Goal: Information Seeking & Learning: Learn about a topic

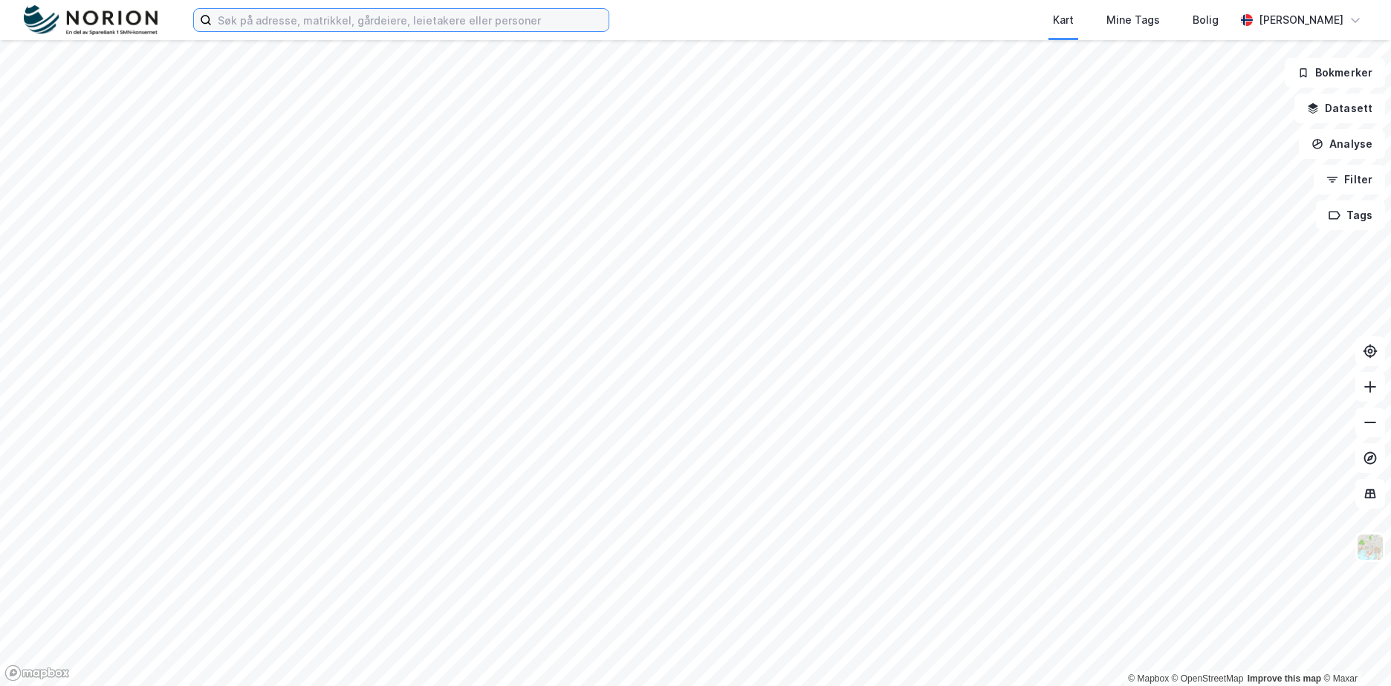
click at [330, 16] on input at bounding box center [410, 20] width 397 height 22
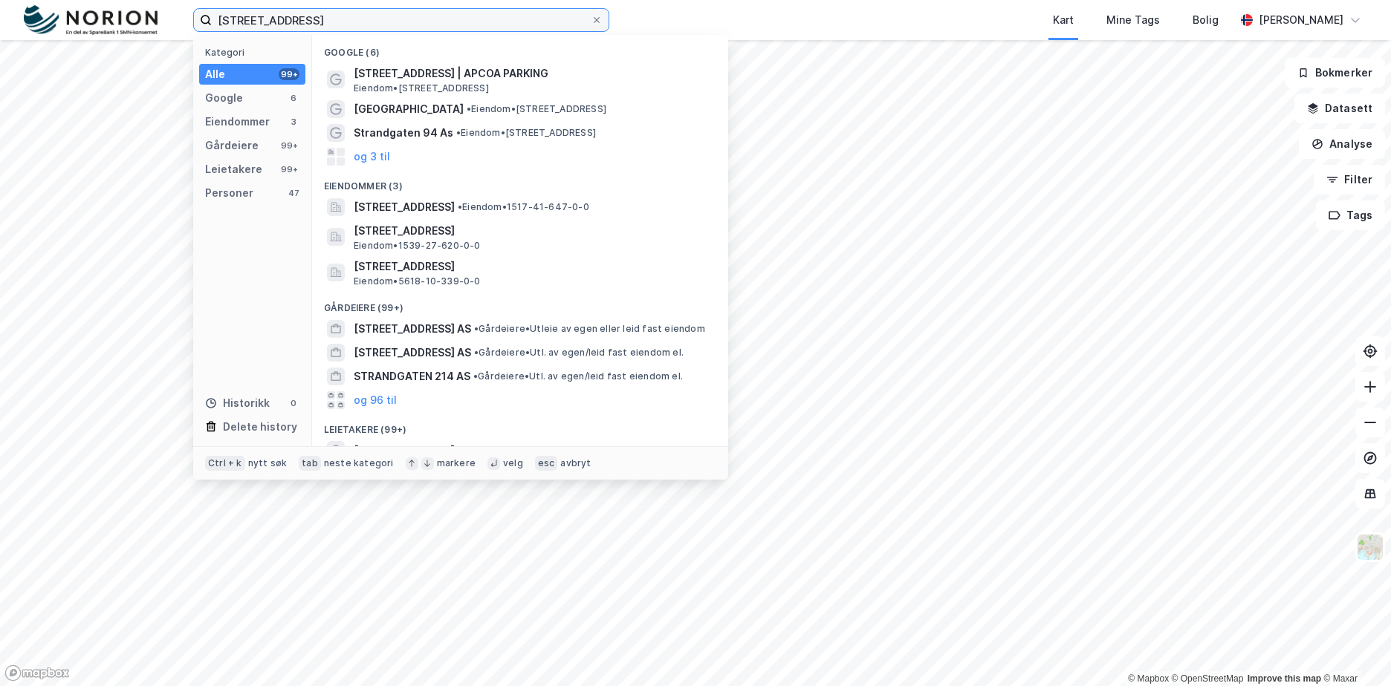
click at [406, 23] on input "[STREET_ADDRESS]" at bounding box center [401, 20] width 379 height 22
type input "[STREET_ADDRESS]"
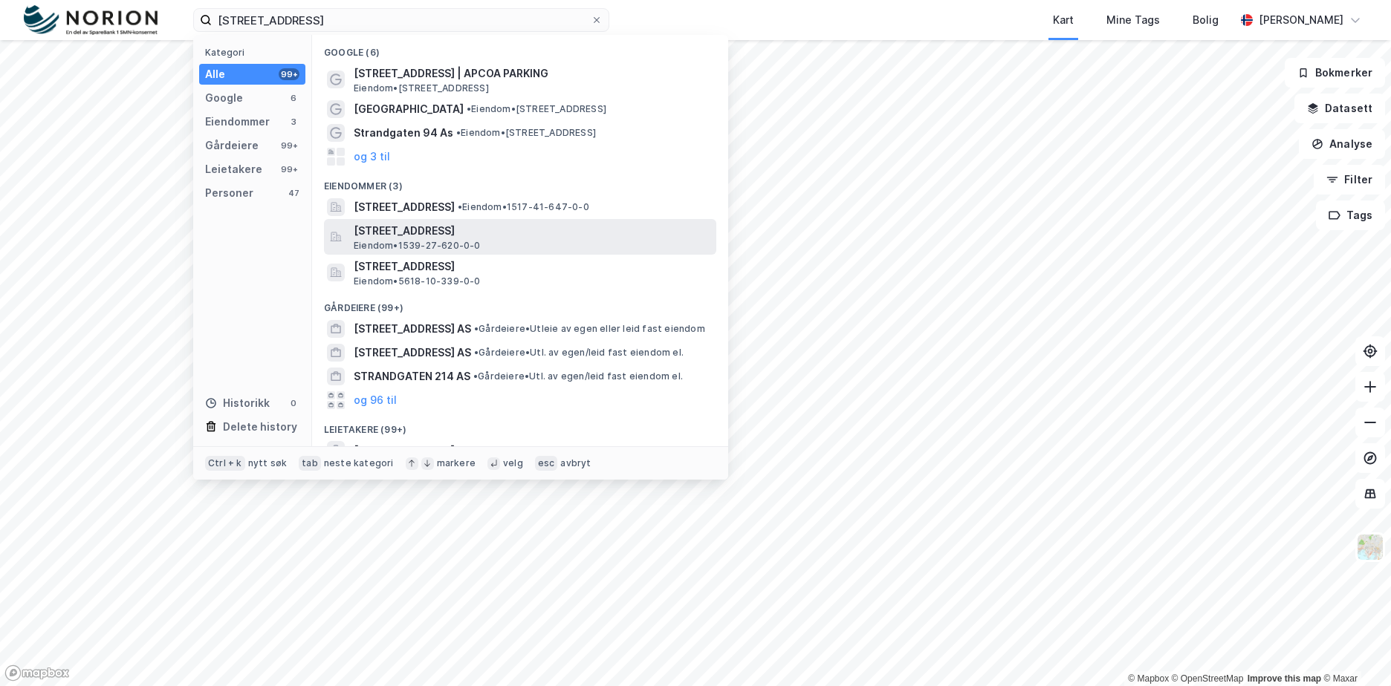
click at [540, 233] on span "[STREET_ADDRESS]" at bounding box center [532, 231] width 357 height 18
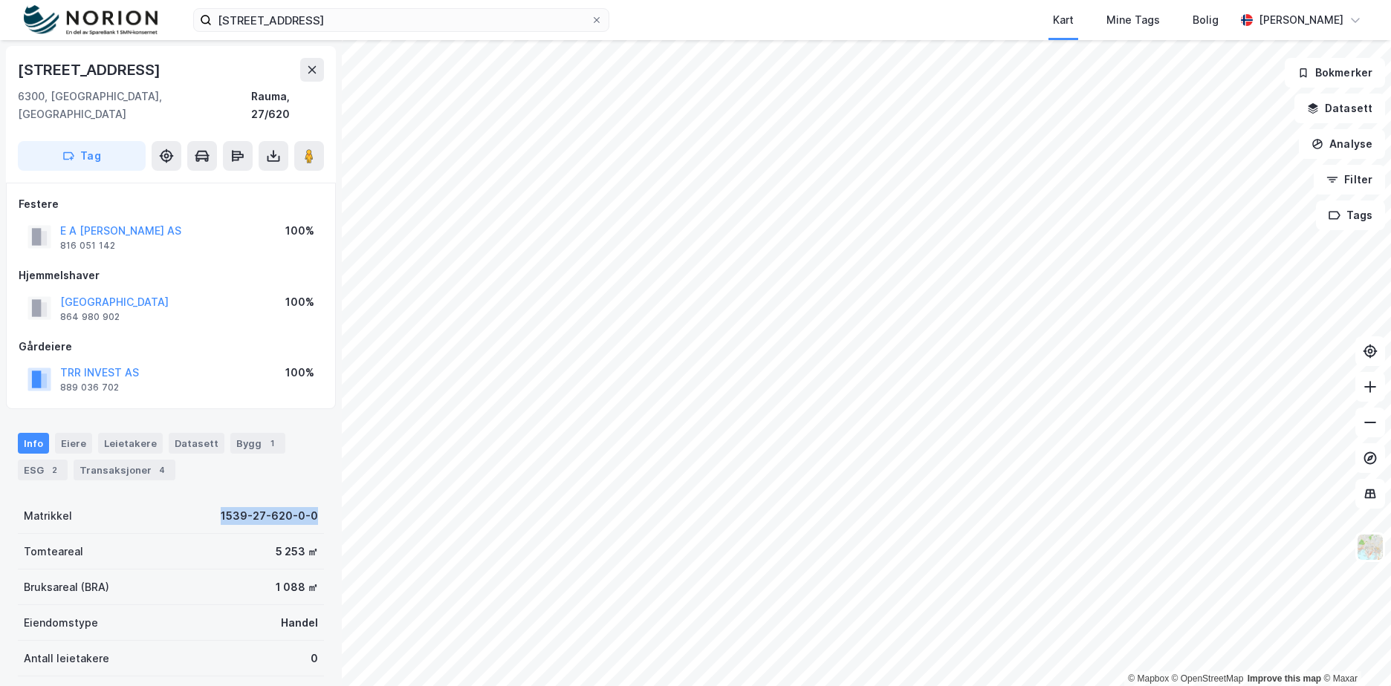
drag, startPoint x: 207, startPoint y: 501, endPoint x: 334, endPoint y: 499, distance: 127.1
click at [334, 499] on div "[STREET_ADDRESS], [GEOGRAPHIC_DATA] Rauma, 27/620 Tag Festere E A SMITH AS 816 …" at bounding box center [171, 363] width 342 height 646
copy div "1539-27-620-0-0"
click at [269, 451] on div "Info [PERSON_NAME] Datasett Bygg 1 ESG 2 Transaksjoner 4" at bounding box center [171, 457] width 306 height 48
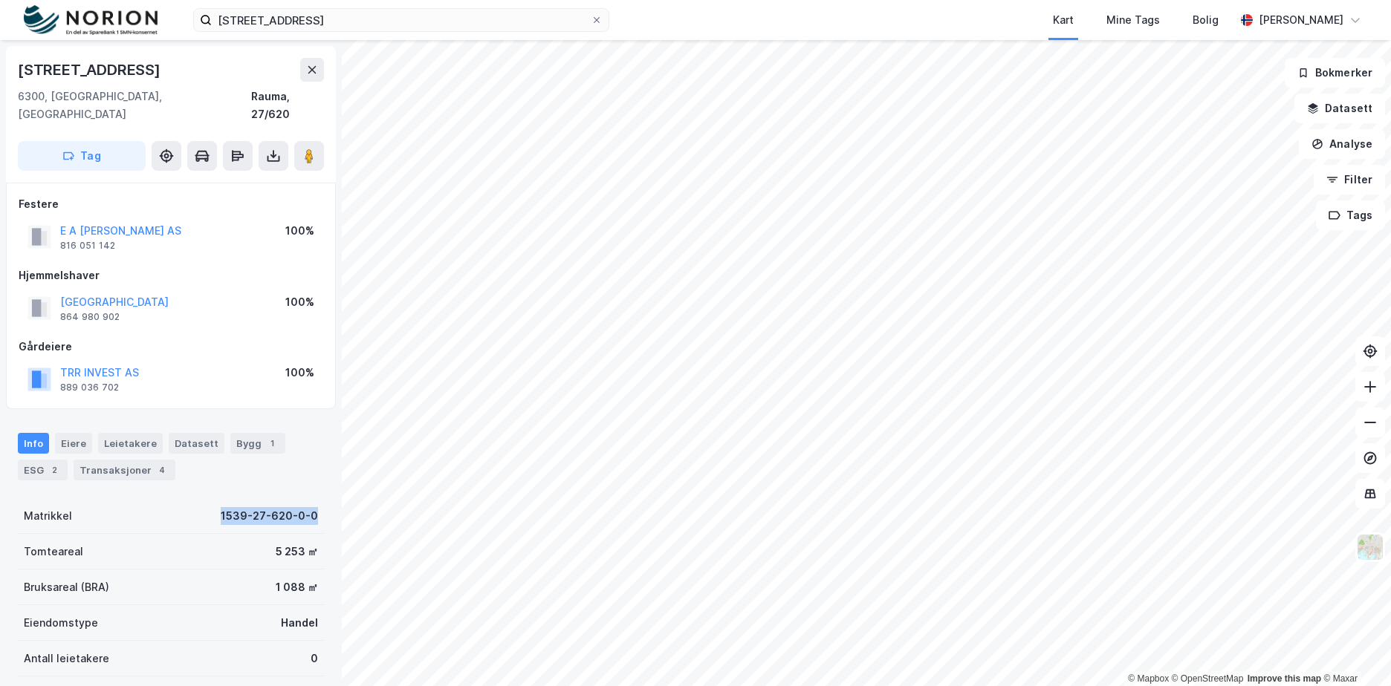
drag, startPoint x: 215, startPoint y: 495, endPoint x: 314, endPoint y: 495, distance: 99.6
click at [314, 495] on div "[STREET_ADDRESS], [GEOGRAPHIC_DATA] Rauma, 27/620 Tag Festere E A SMITH AS 816 …" at bounding box center [171, 363] width 342 height 646
drag, startPoint x: 314, startPoint y: 495, endPoint x: 310, endPoint y: 462, distance: 33.0
click at [311, 464] on div "Info [PERSON_NAME] Datasett Bygg 1 ESG 2 Transaksjoner 4" at bounding box center [171, 450] width 342 height 71
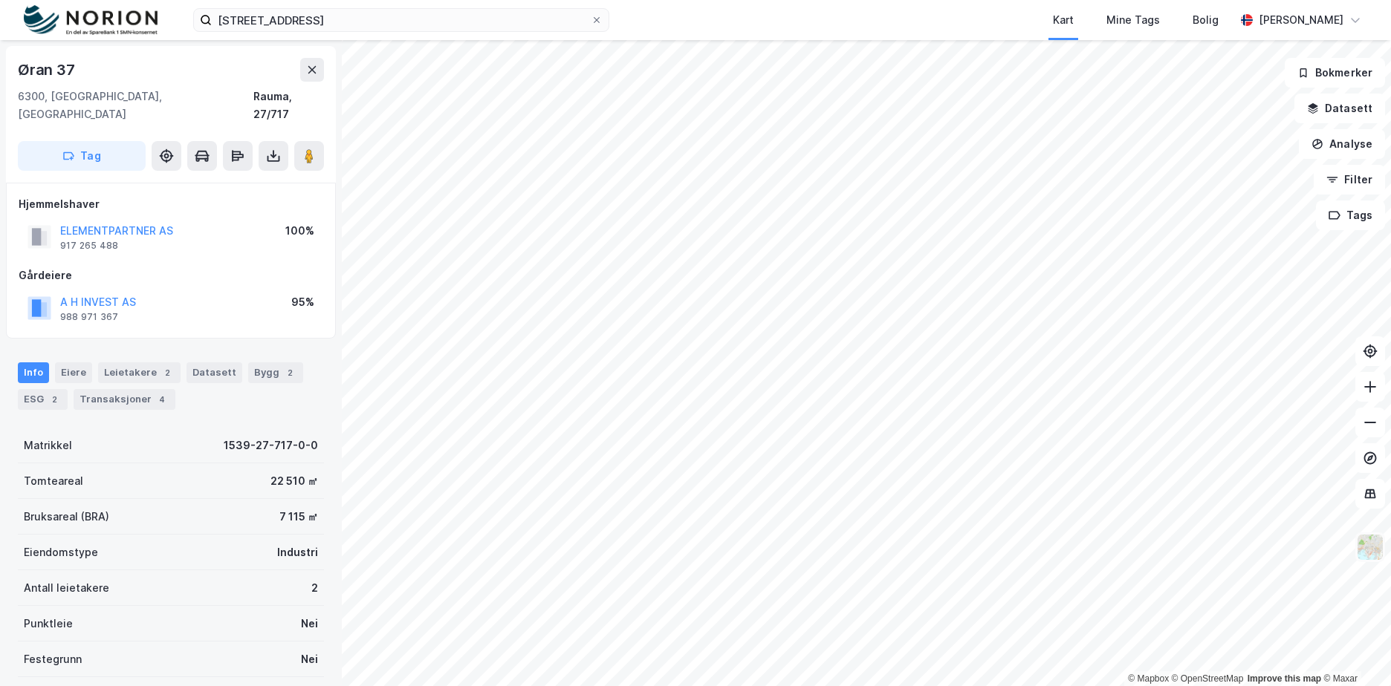
scroll to position [1, 0]
click at [314, 145] on button at bounding box center [309, 155] width 30 height 30
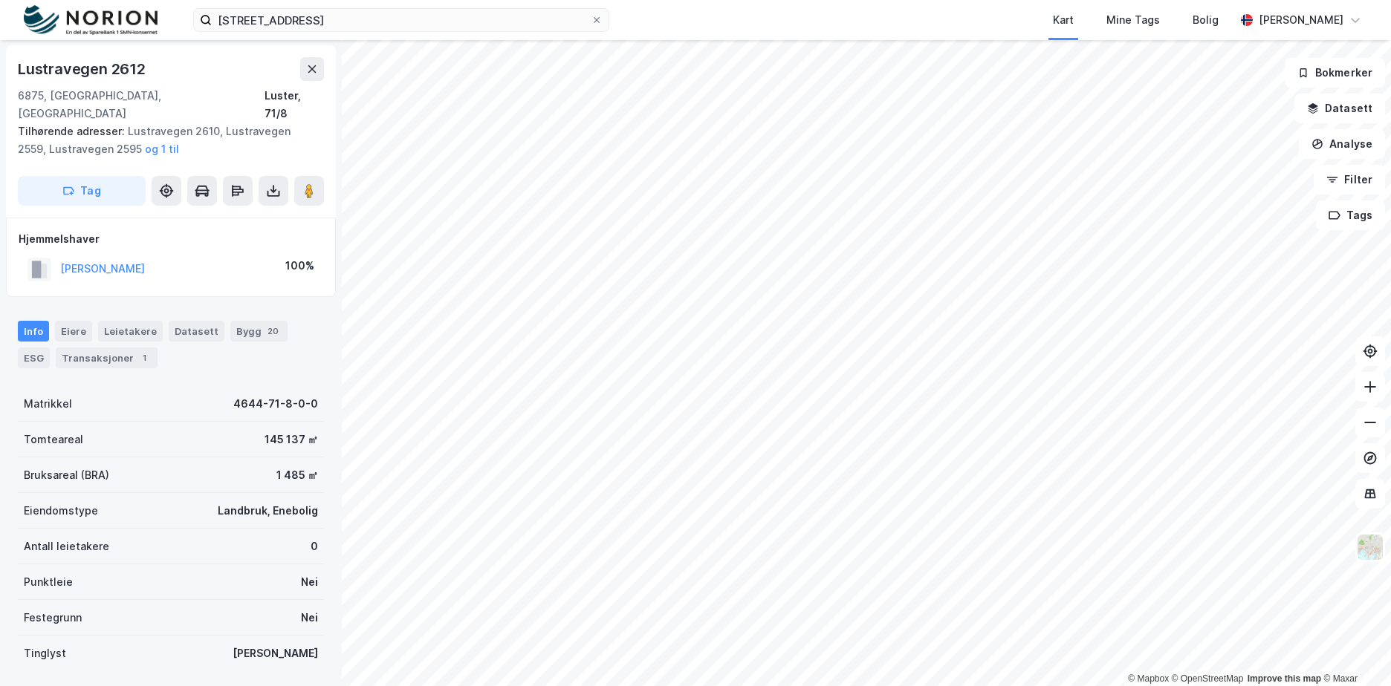
scroll to position [1, 0]
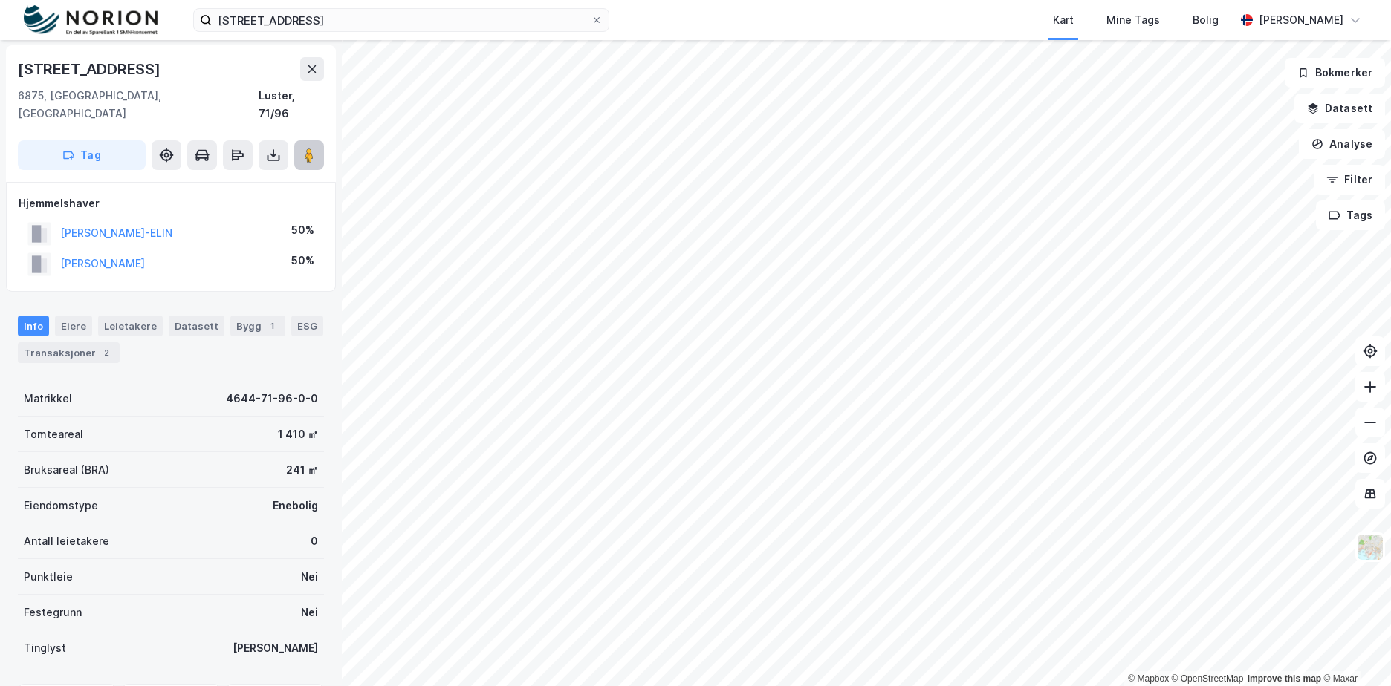
click at [315, 148] on icon at bounding box center [309, 155] width 15 height 15
click at [715, 686] on html "[STREET_ADDRESS] Kart Mine Tags Bolig [PERSON_NAME] © Mapbox © OpenStreetMap Im…" at bounding box center [695, 343] width 1391 height 686
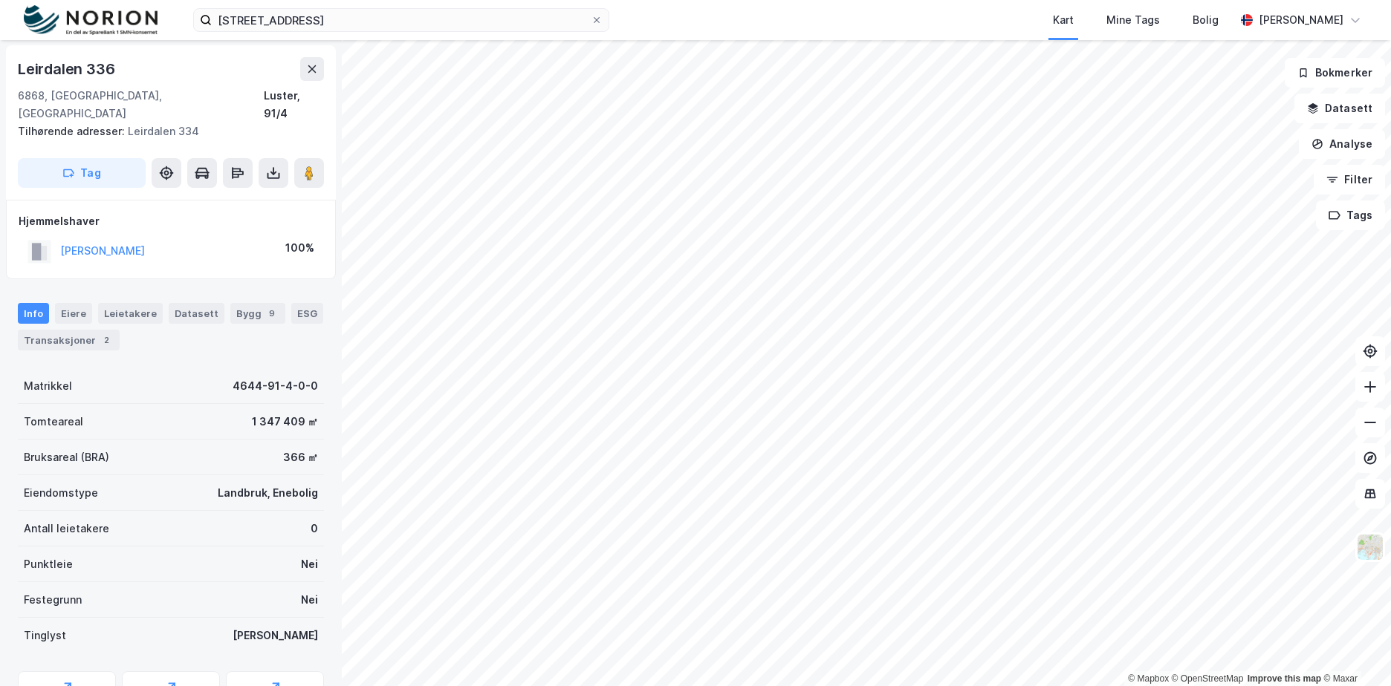
scroll to position [1, 0]
click at [327, 162] on div "Leirdalen 336 6868, Gaupne, Vestland Luster, 91/4 Tilhørende adresser: Leirdale…" at bounding box center [171, 122] width 330 height 155
click at [316, 166] on icon at bounding box center [309, 173] width 15 height 15
click at [0, 0] on button "[PERSON_NAME]" at bounding box center [0, 0] width 0 height 0
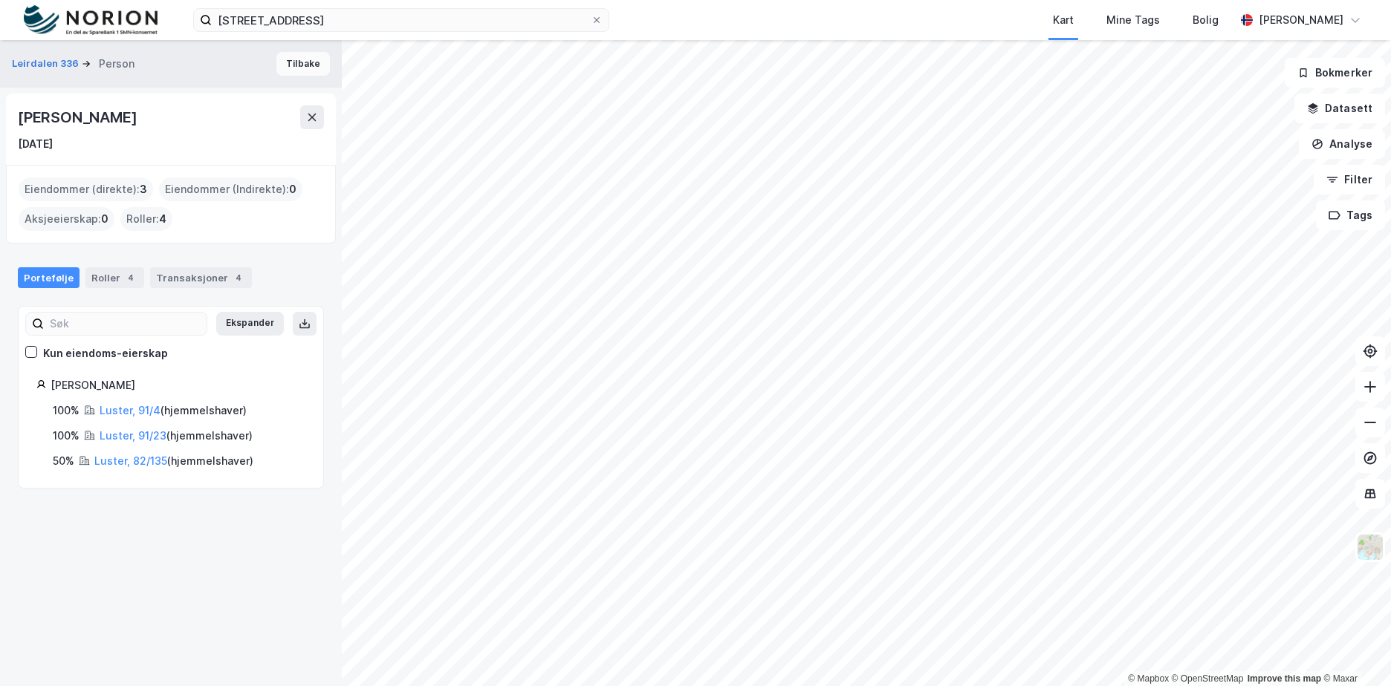
click at [304, 61] on button "Tilbake" at bounding box center [302, 64] width 53 height 24
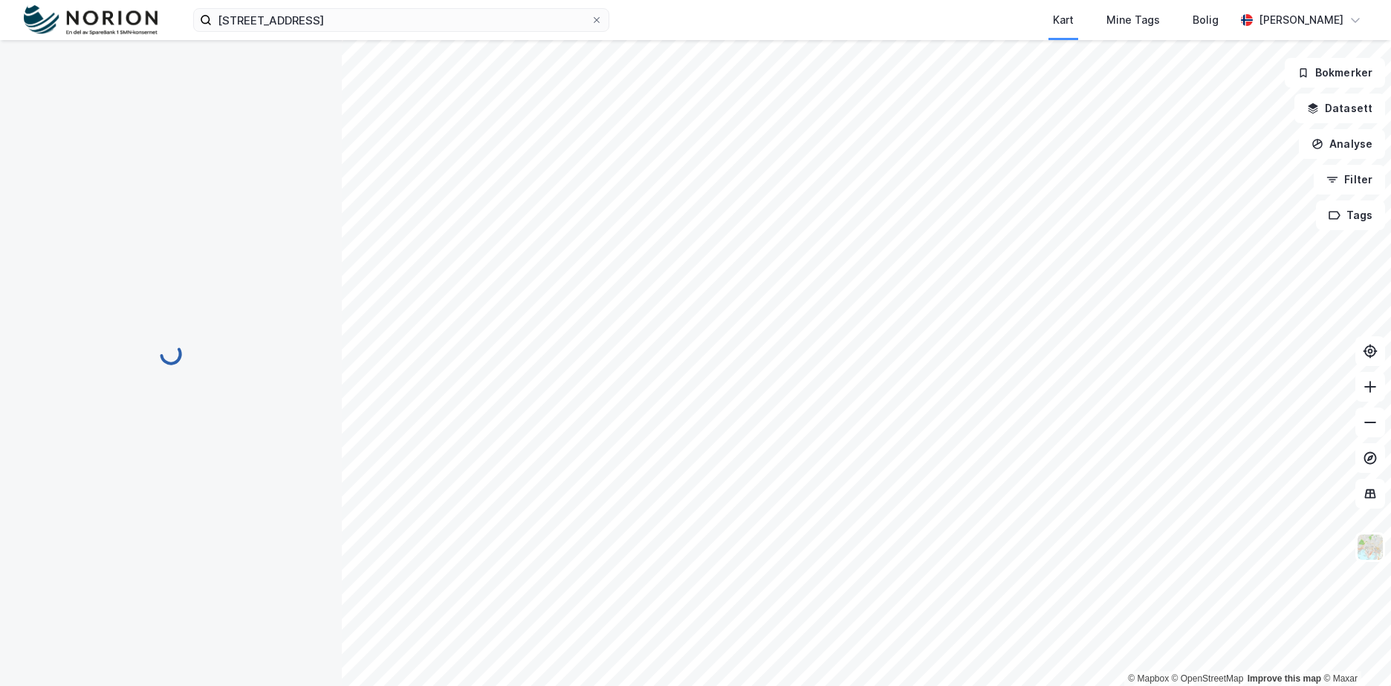
scroll to position [1, 0]
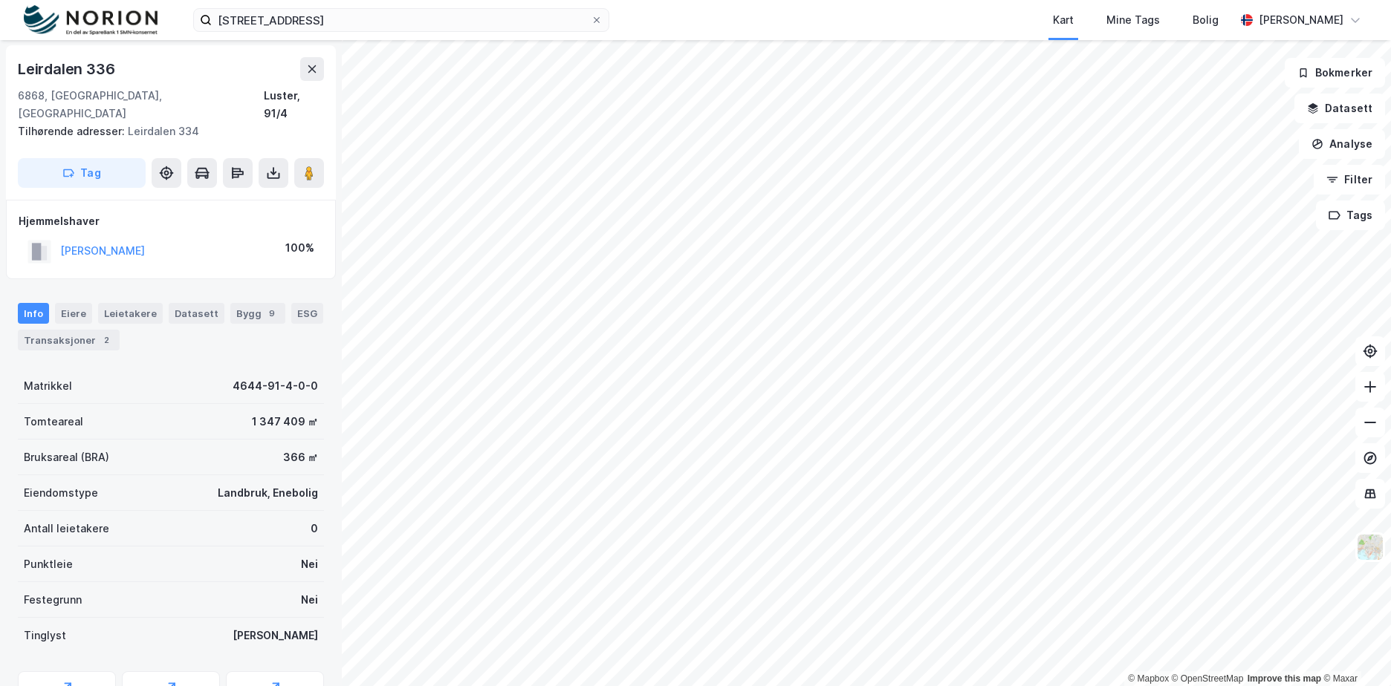
click at [218, 368] on div "Matrikkel 4644-91-4-0-0" at bounding box center [171, 386] width 306 height 36
click at [303, 75] on button at bounding box center [312, 69] width 24 height 24
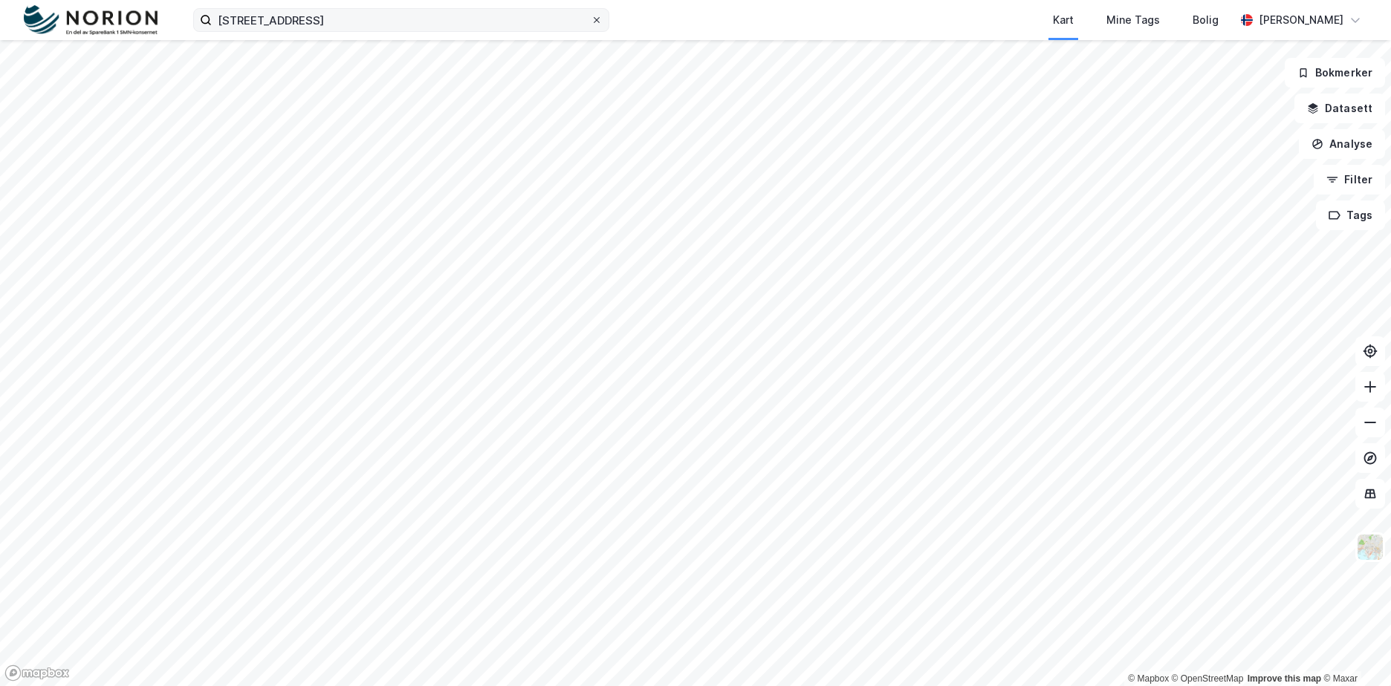
click at [592, 19] on icon at bounding box center [596, 20] width 9 height 9
click at [591, 19] on input "[STREET_ADDRESS]" at bounding box center [401, 20] width 379 height 22
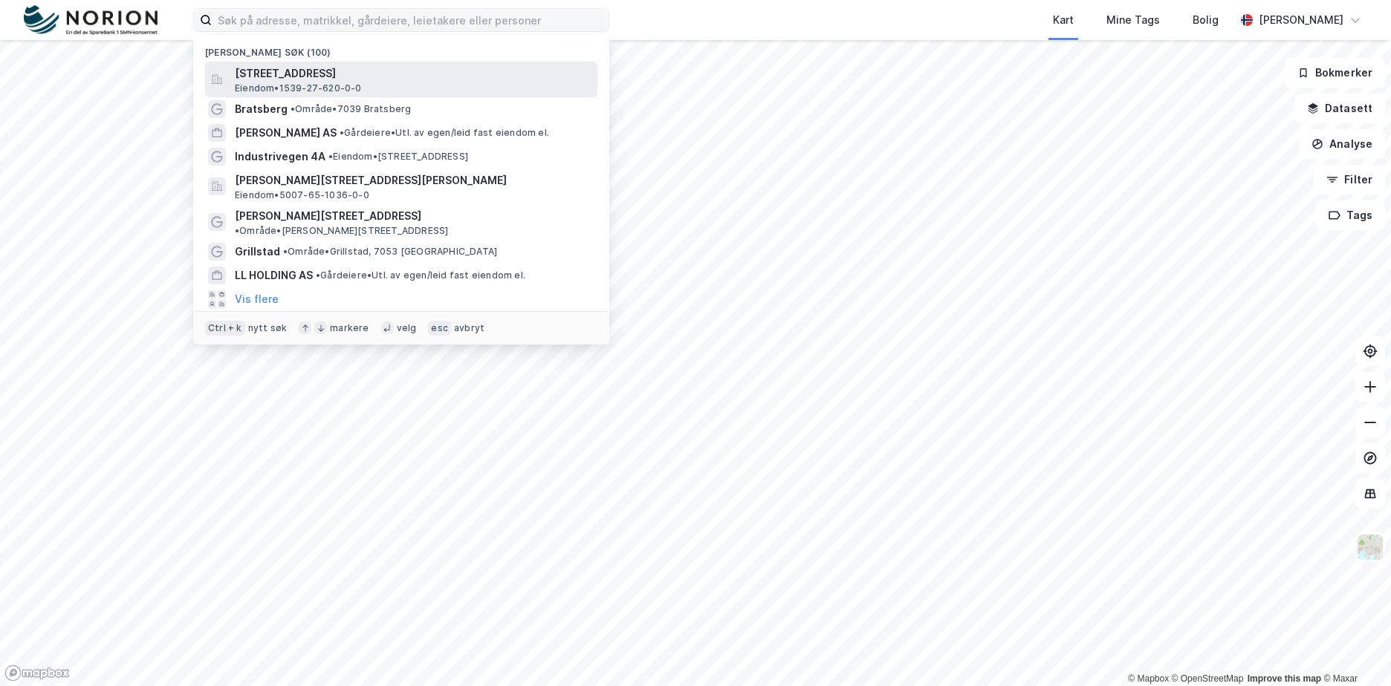
click at [344, 79] on span "[STREET_ADDRESS]" at bounding box center [413, 74] width 357 height 18
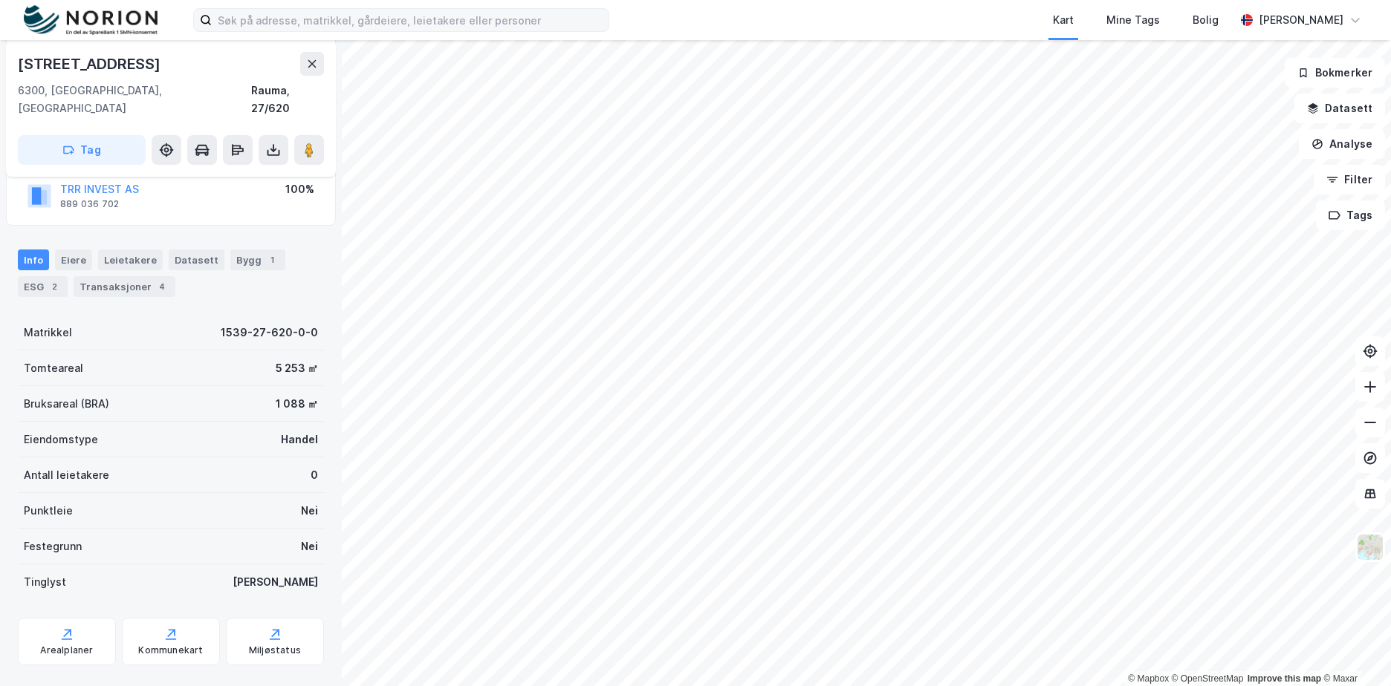
scroll to position [193, 0]
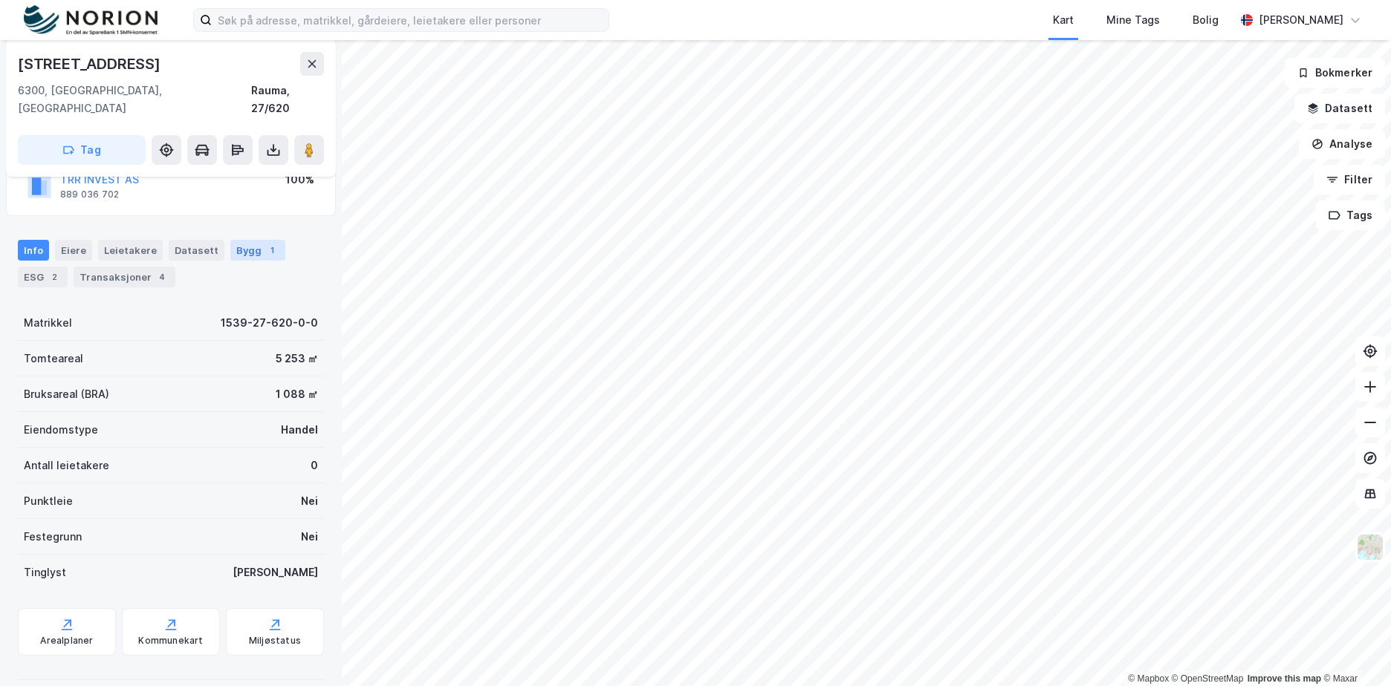
click at [264, 243] on div "1" at bounding box center [271, 250] width 15 height 15
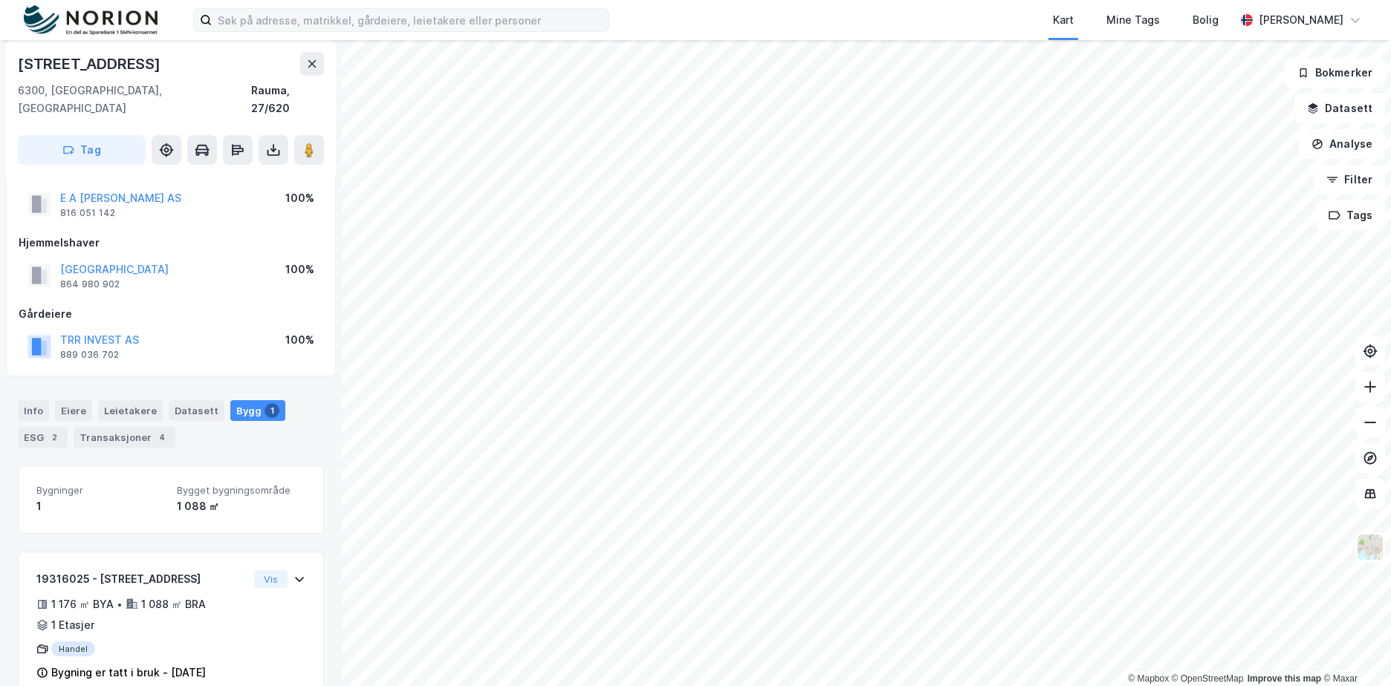
scroll to position [47, 0]
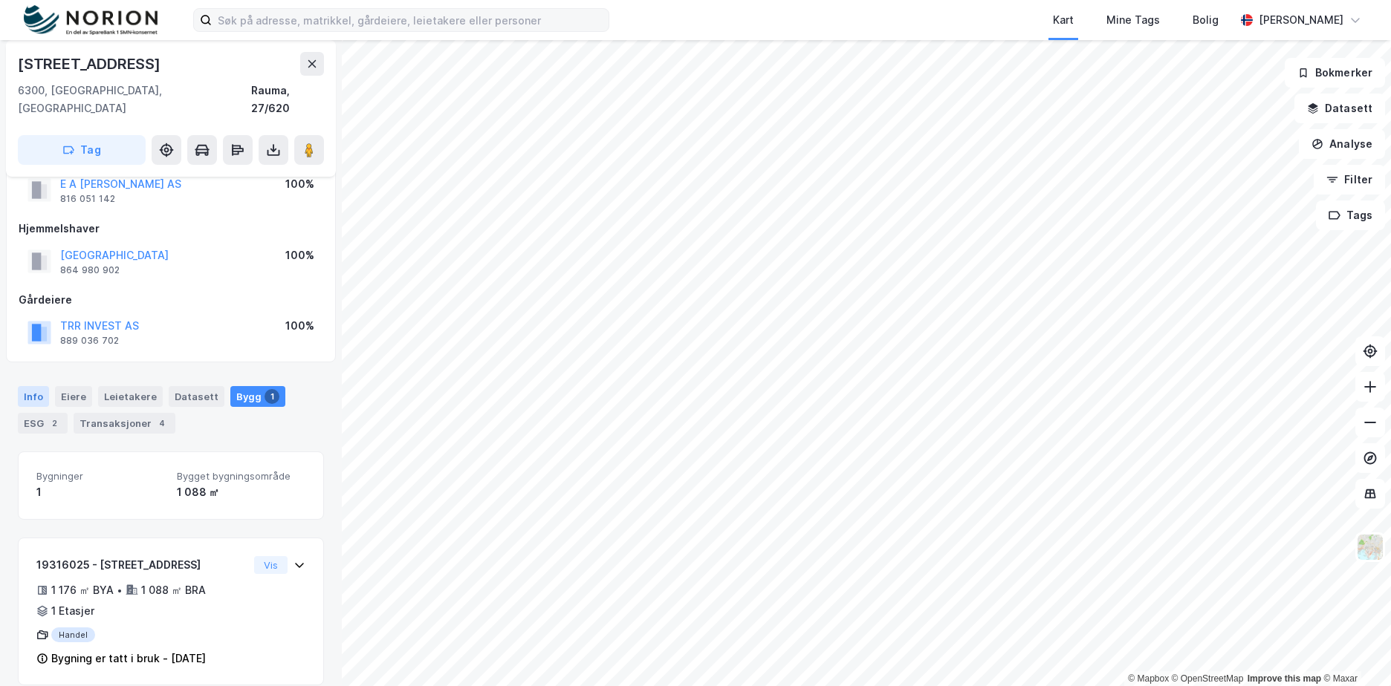
click at [31, 386] on div "Info" at bounding box center [33, 396] width 31 height 21
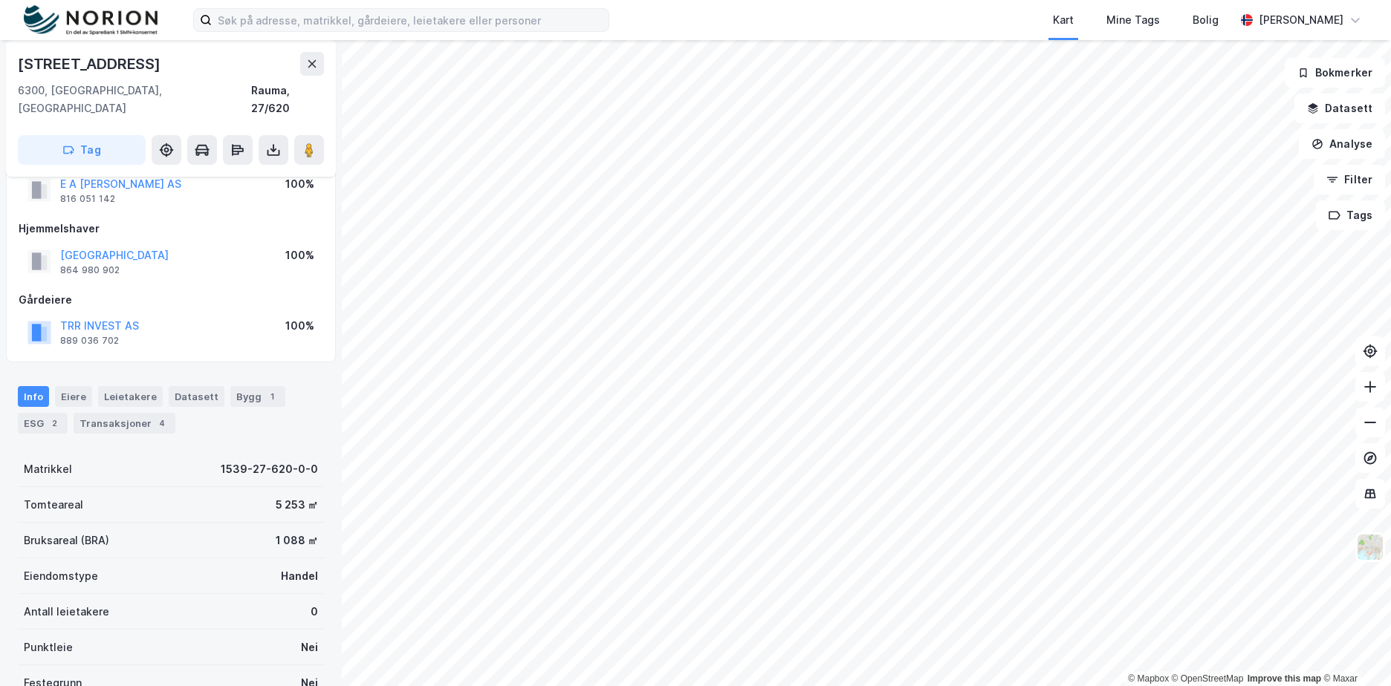
click at [182, 452] on div "Matrikkel 1539-27-620-0-0" at bounding box center [171, 470] width 306 height 36
